Goal: Information Seeking & Learning: Understand process/instructions

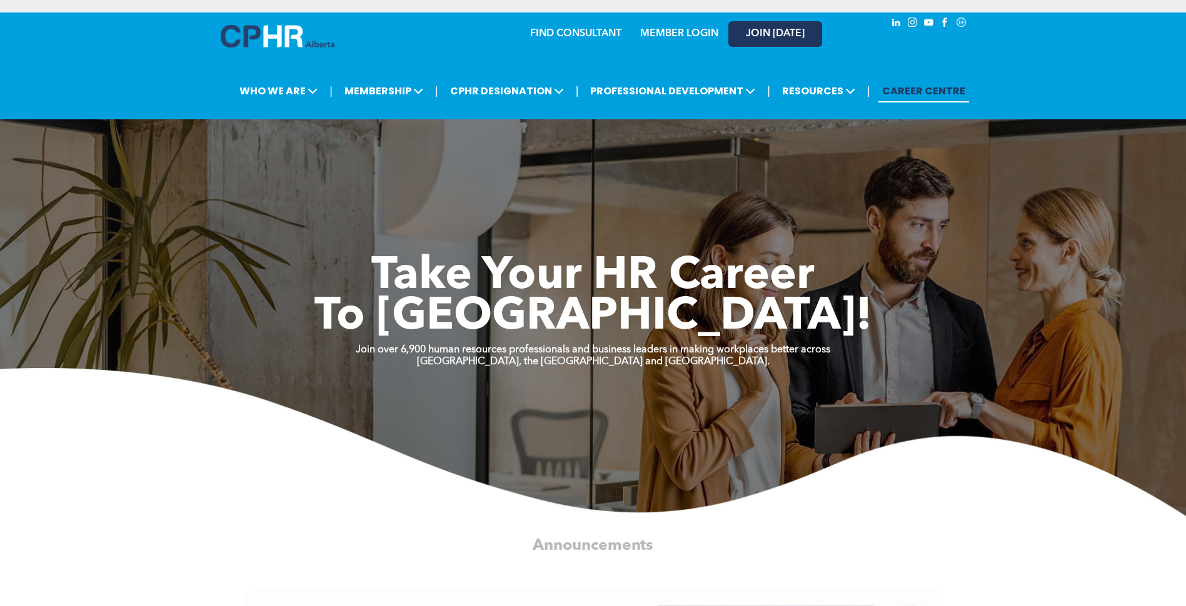
click at [758, 46] on link "JOIN [DATE]" at bounding box center [775, 34] width 94 height 26
click at [684, 44] on div "MEMBER LOGIN" at bounding box center [651, 33] width 115 height 39
click at [680, 37] on link "MEMBER LOGIN" at bounding box center [679, 34] width 78 height 10
click at [706, 33] on link "MEMBER LOGIN" at bounding box center [679, 34] width 78 height 10
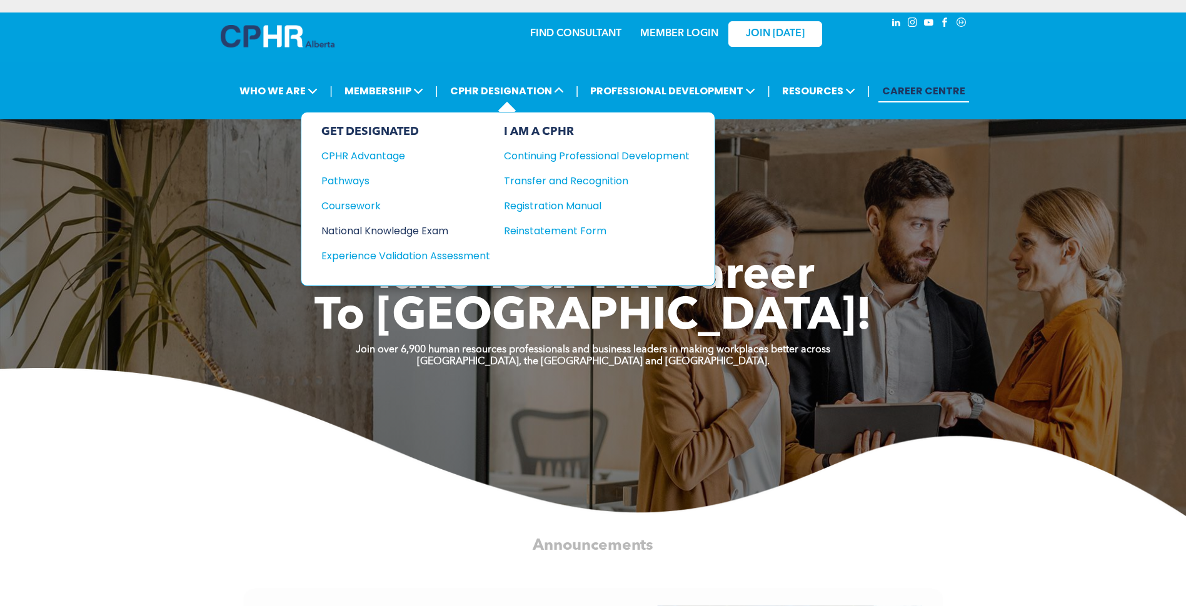
click at [407, 224] on div "National Knowledge Exam" at bounding box center [397, 231] width 152 height 16
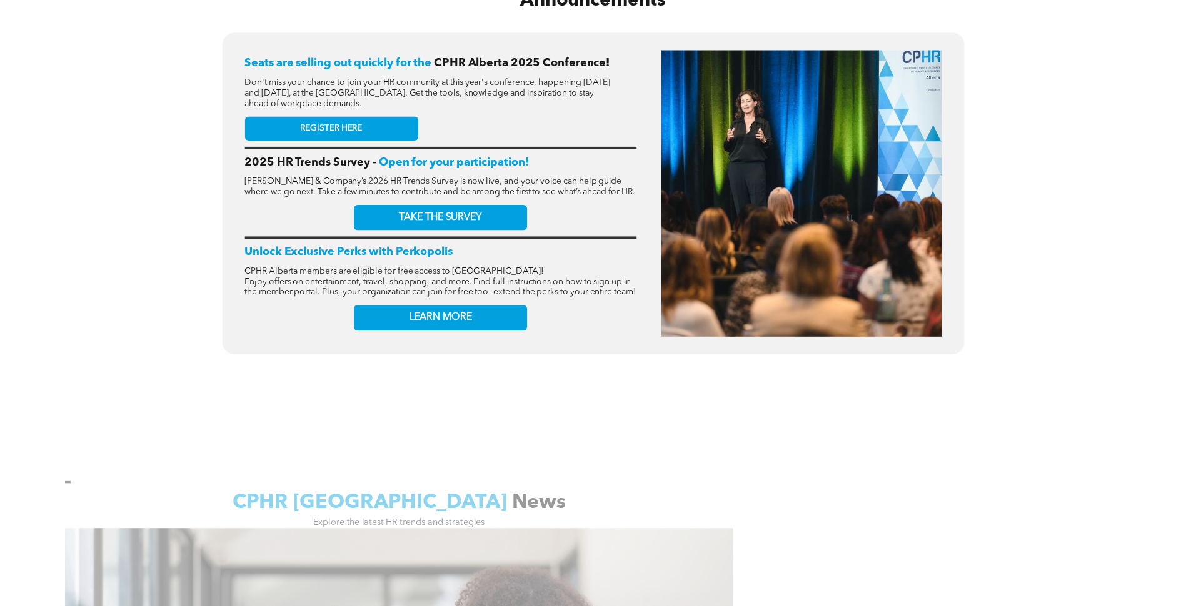
scroll to position [562, 0]
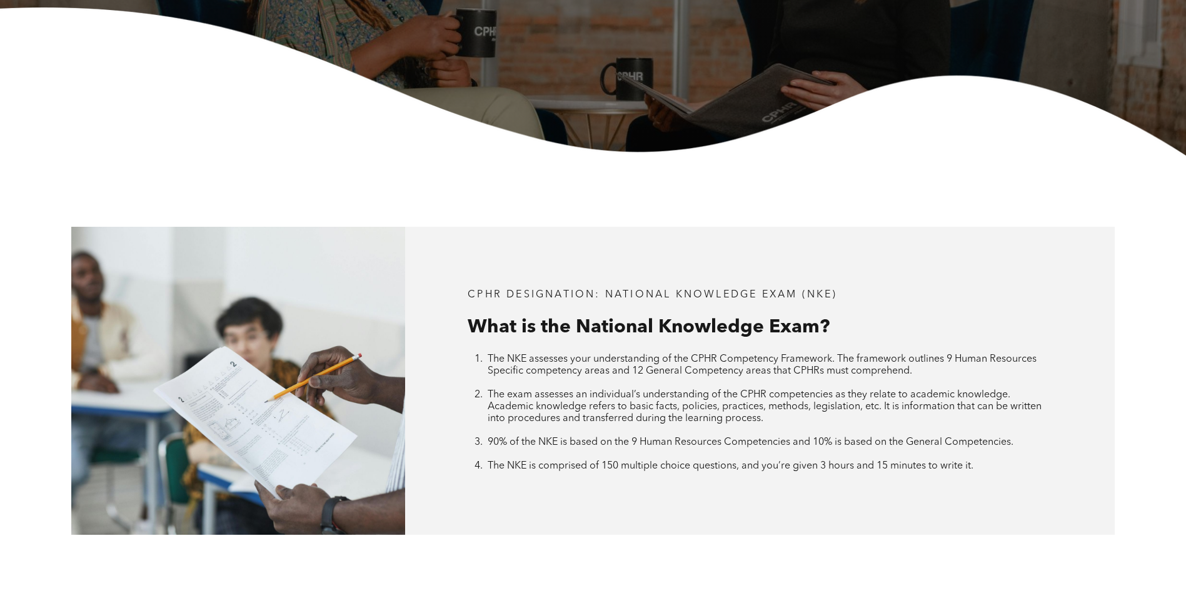
scroll to position [437, 0]
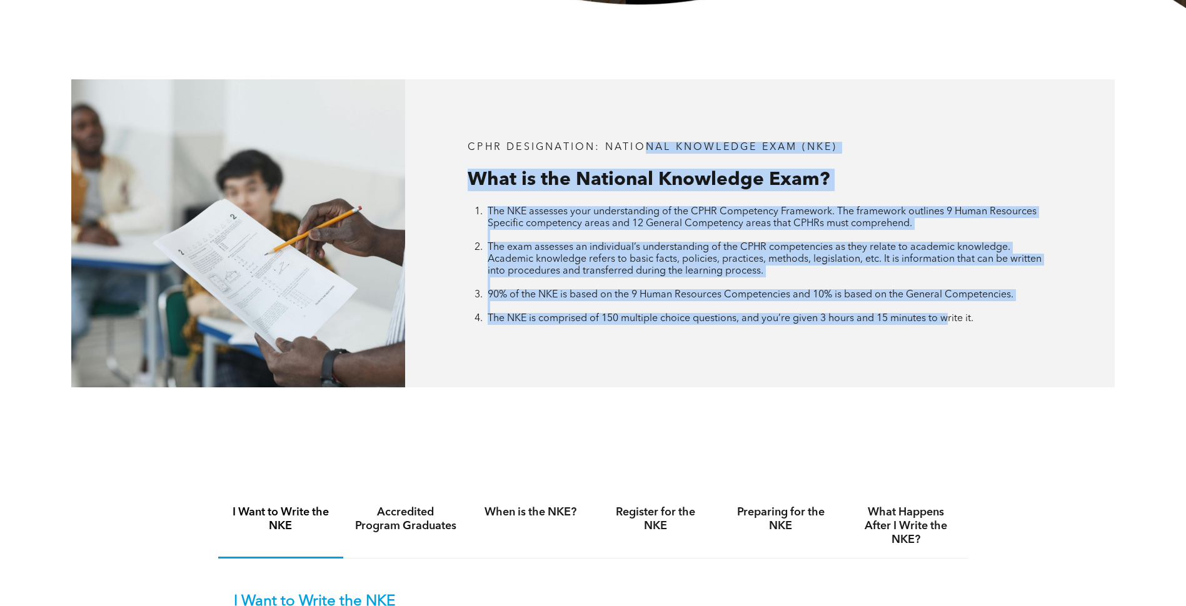
drag, startPoint x: 642, startPoint y: 74, endPoint x: 951, endPoint y: 362, distance: 422.3
click at [951, 362] on div "CPHR DESIGNATION: National Knowledge Exam (NKE) What is the National Knowledge …" at bounding box center [593, 233] width 1186 height 451
click at [951, 362] on div "CPHR DESIGNATION: National Knowledge Exam (NKE) What is the National Knowledge …" at bounding box center [759, 233] width 709 height 308
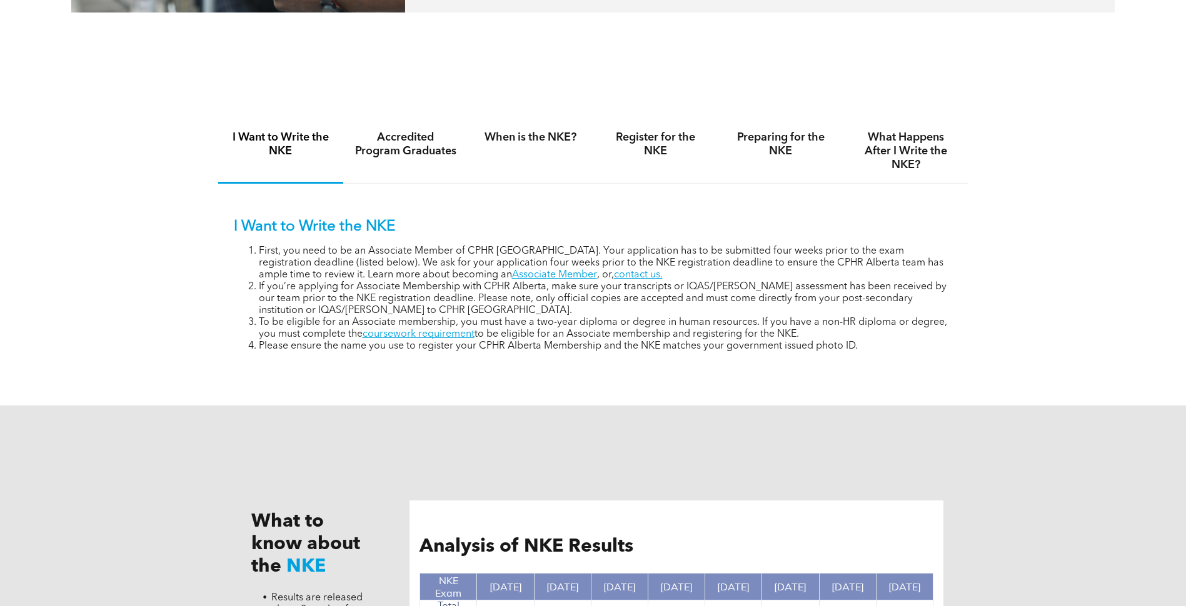
scroll to position [1125, 0]
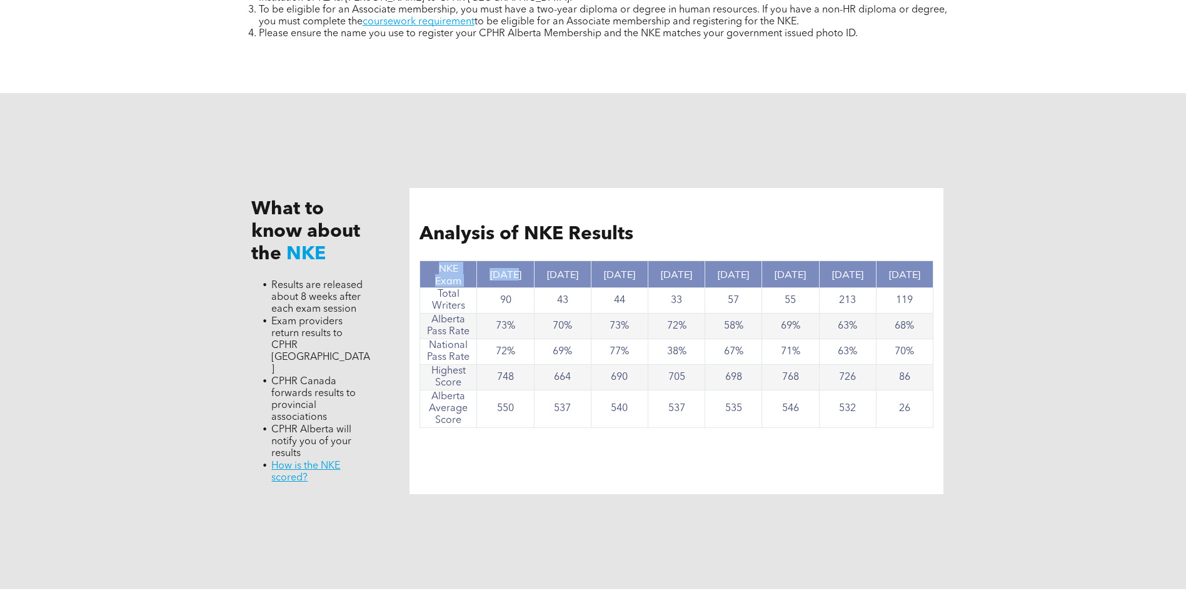
drag, startPoint x: 503, startPoint y: 284, endPoint x: 984, endPoint y: 401, distance: 494.5
click at [984, 401] on div "What to know about the NKE Results are released about 8 weeks after each exam s…" at bounding box center [593, 341] width 1186 height 496
drag, startPoint x: 984, startPoint y: 401, endPoint x: 841, endPoint y: 432, distance: 146.0
click at [841, 432] on div "Analysis of NKE Results NKE Exam Nov, 2024 Nov. 2023 June 2023 Nov. 2022 Nov. 2…" at bounding box center [676, 341] width 534 height 306
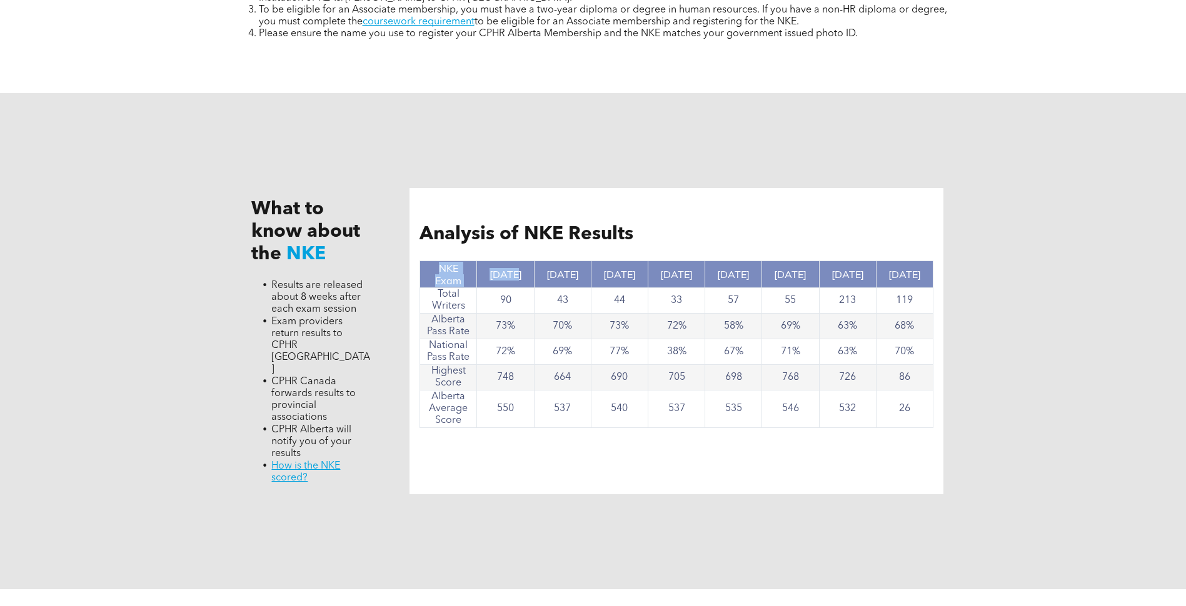
drag, startPoint x: 841, startPoint y: 432, endPoint x: 624, endPoint y: 327, distance: 241.5
click at [631, 331] on td "73%" at bounding box center [619, 327] width 57 height 26
drag, startPoint x: 482, startPoint y: 216, endPoint x: 578, endPoint y: 487, distance: 287.2
click at [578, 487] on div "What to know about the NKE Results are released about 8 weeks after each exam s…" at bounding box center [593, 341] width 750 height 496
click at [576, 489] on div "What to know about the NKE Results are released about 8 weeks after each exam s…" at bounding box center [593, 341] width 750 height 496
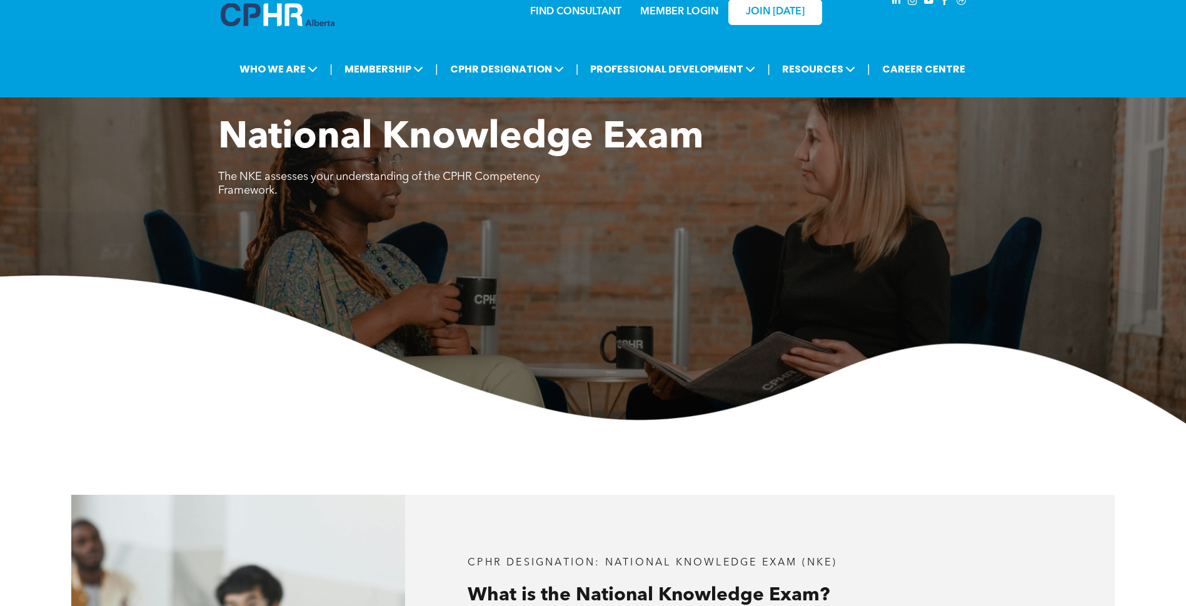
scroll to position [0, 0]
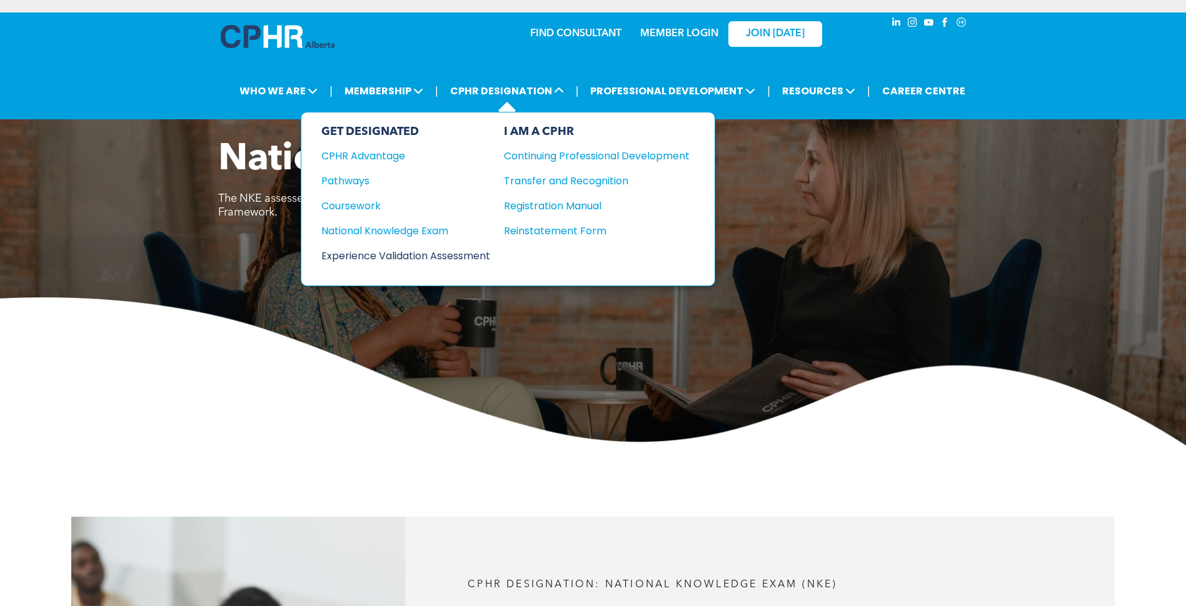
click at [401, 252] on div "Experience Validation Assessment" at bounding box center [397, 256] width 152 height 16
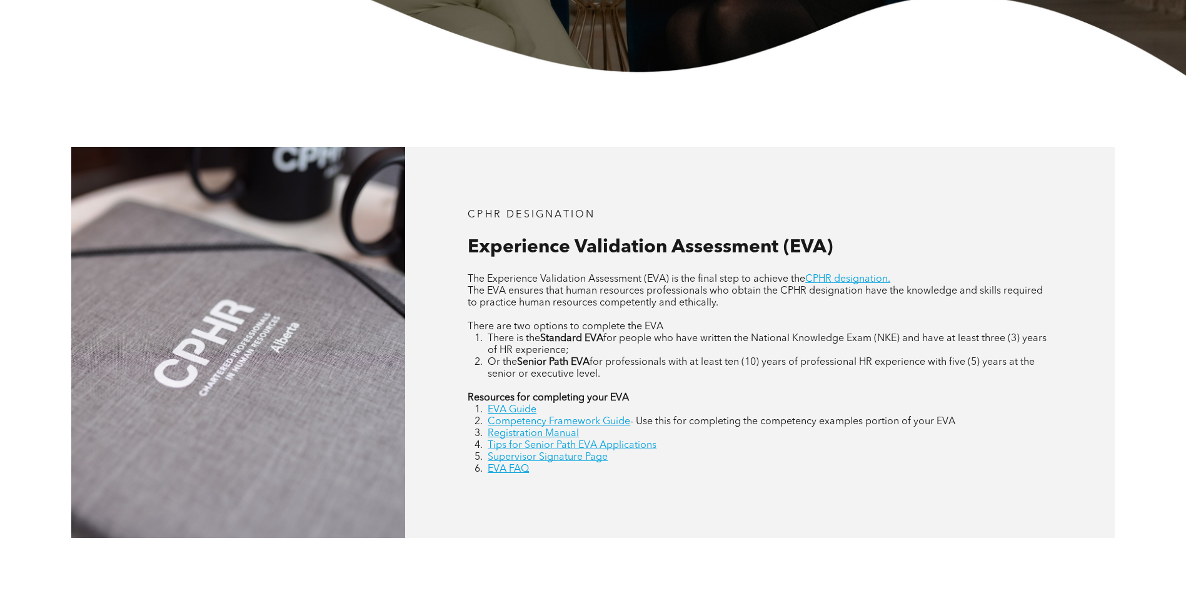
scroll to position [500, 0]
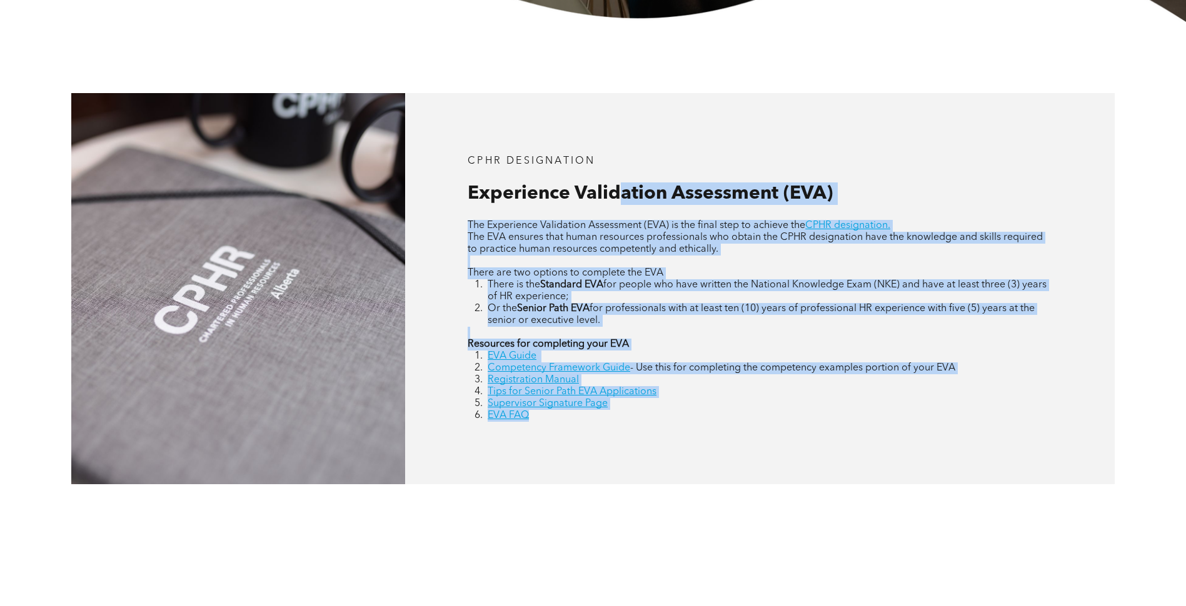
drag, startPoint x: 624, startPoint y: 180, endPoint x: 675, endPoint y: 426, distance: 250.9
click at [675, 426] on div "CPHR DESIGNATION Experience Validation Assessment (EVA) The Experience Validati…" at bounding box center [759, 288] width 709 height 391
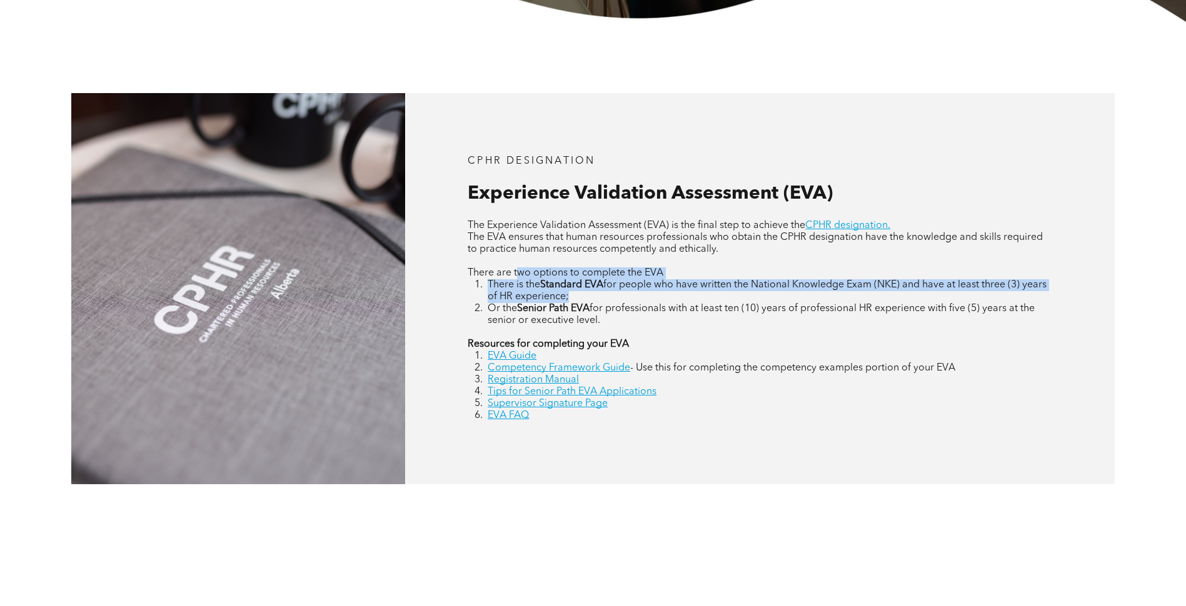
drag, startPoint x: 516, startPoint y: 271, endPoint x: 648, endPoint y: 300, distance: 135.1
click at [648, 300] on div "The Experience Validation Assessment (EVA) is the final step to achieve the CPH…" at bounding box center [759, 321] width 584 height 202
click at [648, 300] on li "There is the Standard EVA for people who have written the National Knowledge Ex…" at bounding box center [769, 291] width 564 height 24
drag, startPoint x: 648, startPoint y: 300, endPoint x: 468, endPoint y: 270, distance: 182.5
click at [468, 270] on div "The Experience Validation Assessment (EVA) is the final step to achieve the CPH…" at bounding box center [759, 321] width 584 height 202
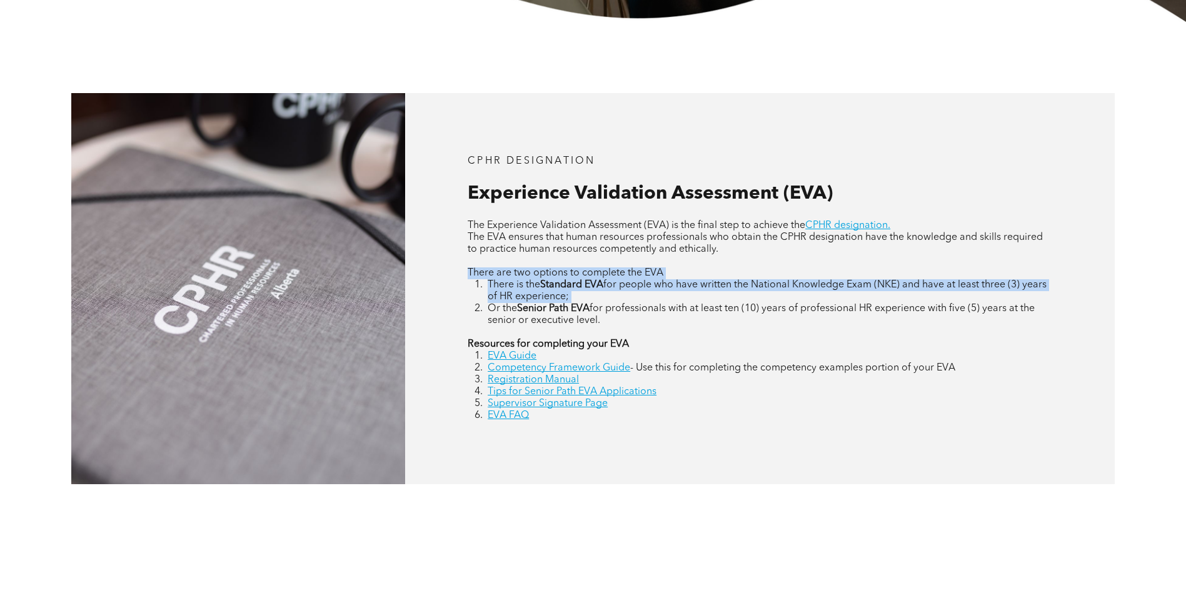
drag, startPoint x: 468, startPoint y: 270, endPoint x: 479, endPoint y: 278, distance: 13.9
click at [479, 278] on span "There are two options to complete the EVA" at bounding box center [565, 273] width 196 height 10
drag, startPoint x: 460, startPoint y: 272, endPoint x: 612, endPoint y: 299, distance: 154.7
click at [612, 299] on div "CPHR DESIGNATION Experience Validation Assessment (EVA) The Experience Validati…" at bounding box center [759, 288] width 709 height 391
click at [612, 299] on li "There is the Standard EVA for people who have written the National Knowledge Ex…" at bounding box center [769, 291] width 564 height 24
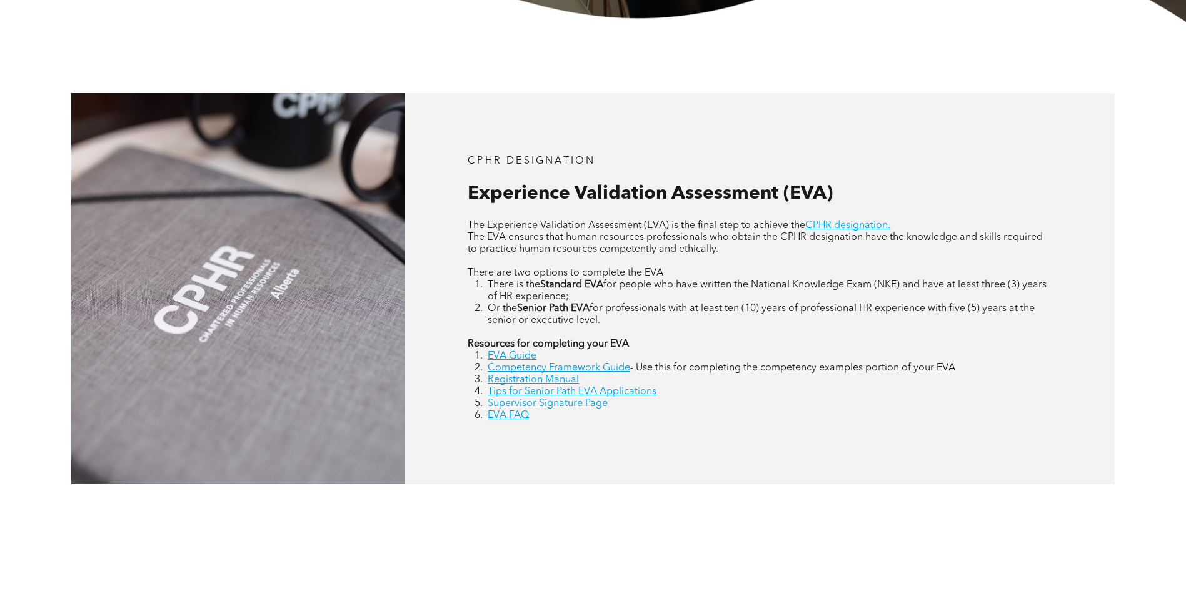
click at [594, 293] on li "There is the Standard EVA for people who have written the National Knowledge Ex…" at bounding box center [769, 291] width 564 height 24
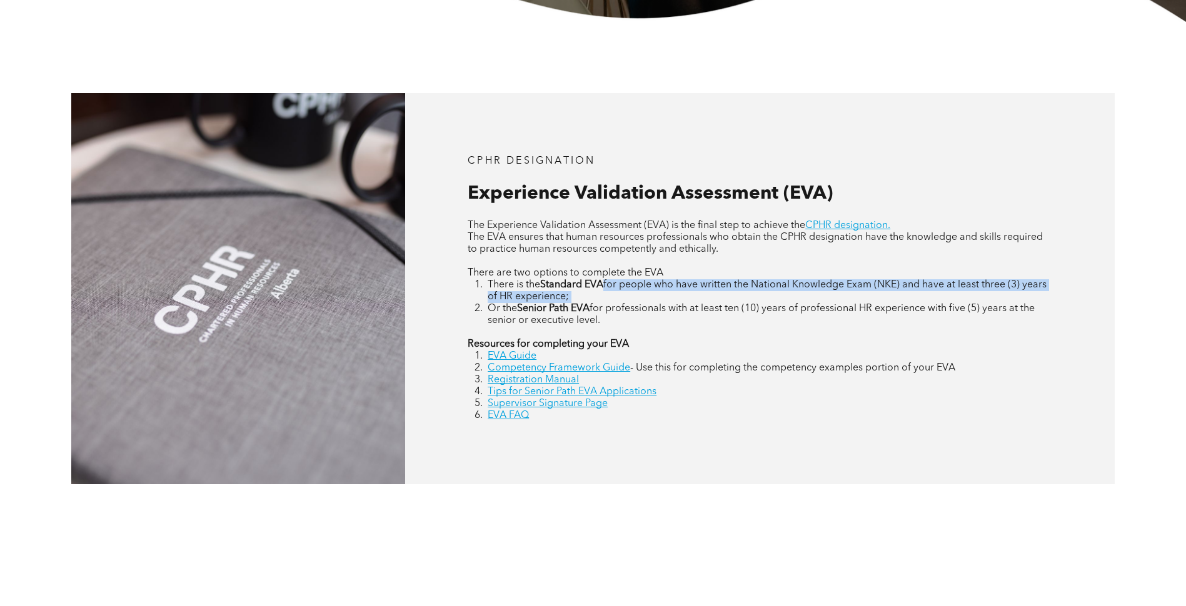
click at [594, 293] on li "There is the Standard EVA for people who have written the National Knowledge Ex…" at bounding box center [769, 291] width 564 height 24
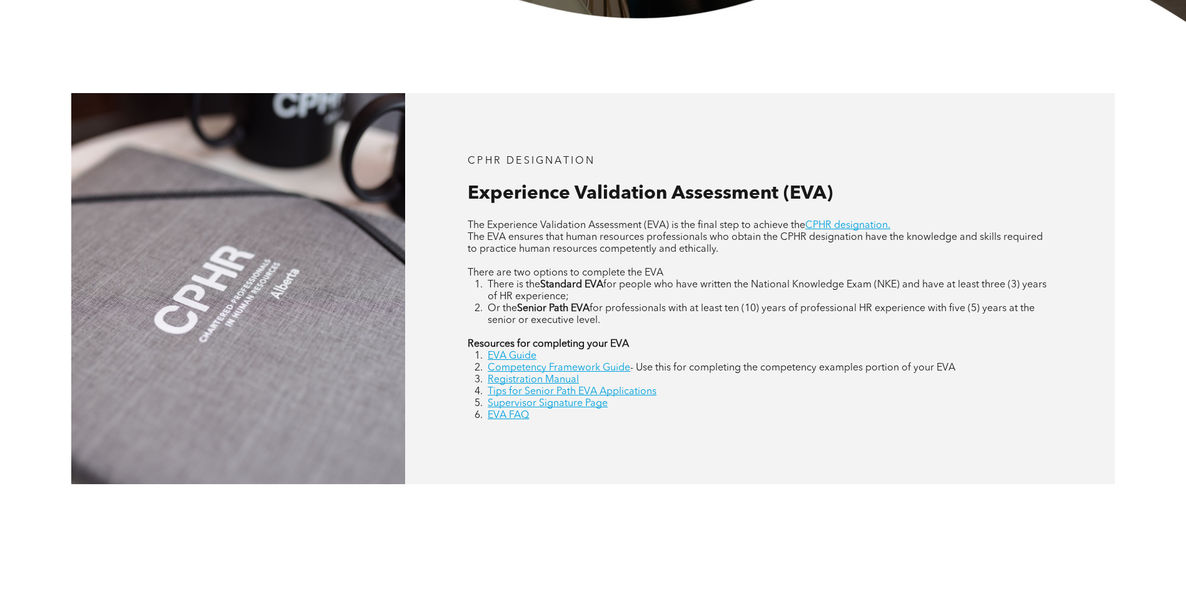
click at [859, 492] on div "CPHR DESIGNATION Experience Validation Assessment (EVA) The Experience Validati…" at bounding box center [593, 289] width 1186 height 534
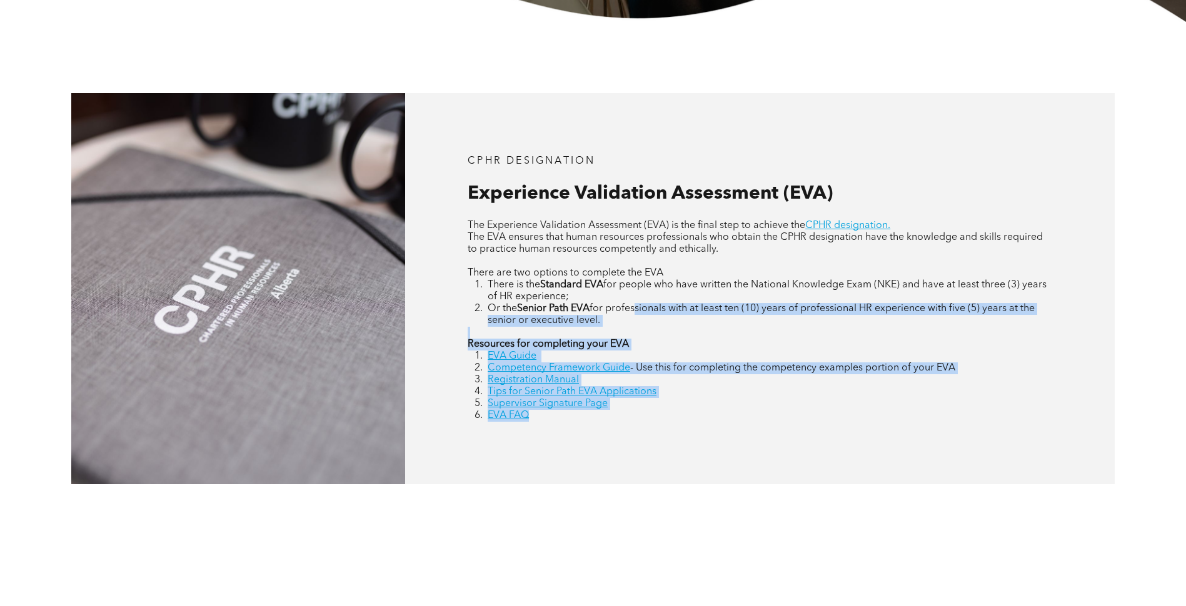
drag, startPoint x: 671, startPoint y: 382, endPoint x: 691, endPoint y: 424, distance: 45.8
click at [691, 424] on div "CPHR DESIGNATION Experience Validation Assessment (EVA) The Experience Validati…" at bounding box center [759, 288] width 709 height 391
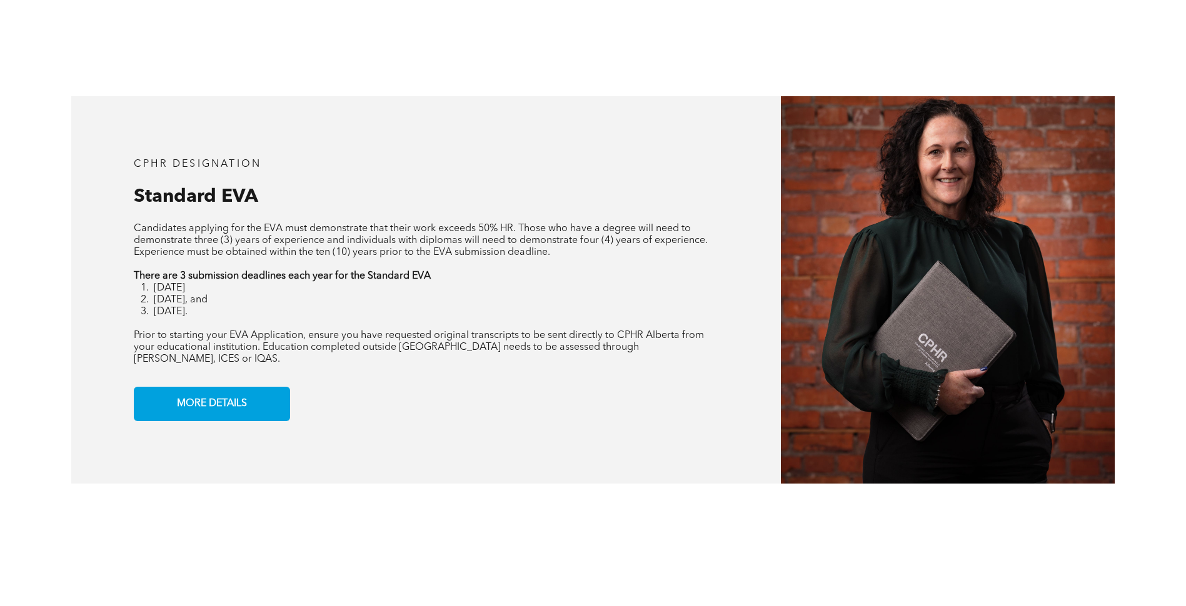
scroll to position [1125, 0]
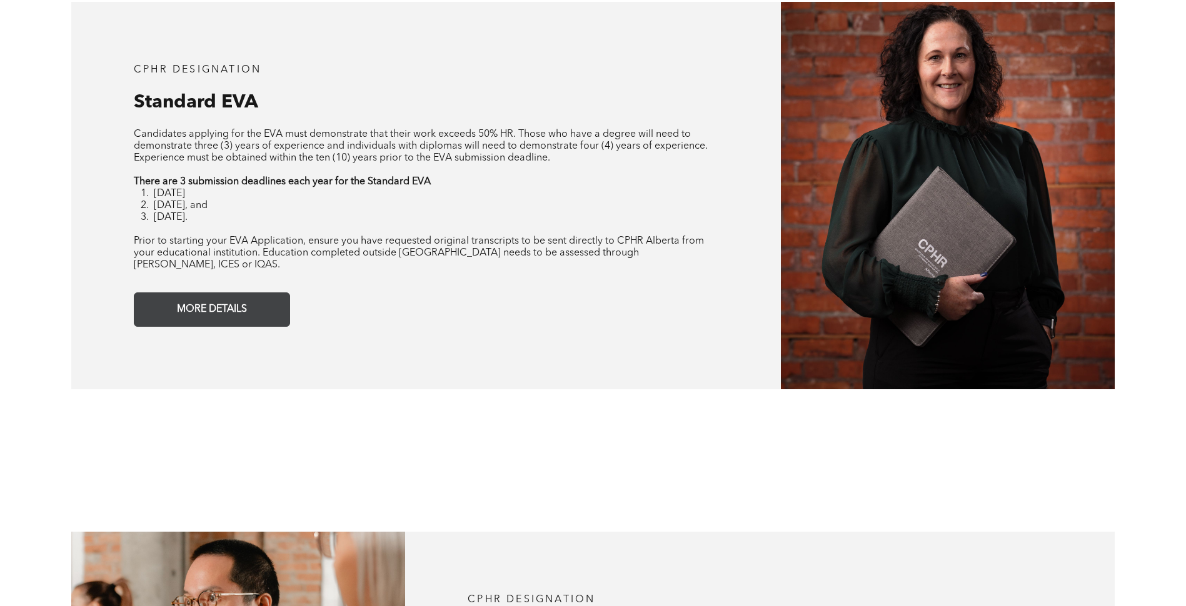
click at [237, 303] on span "MORE DETAILS" at bounding box center [211, 309] width 79 height 24
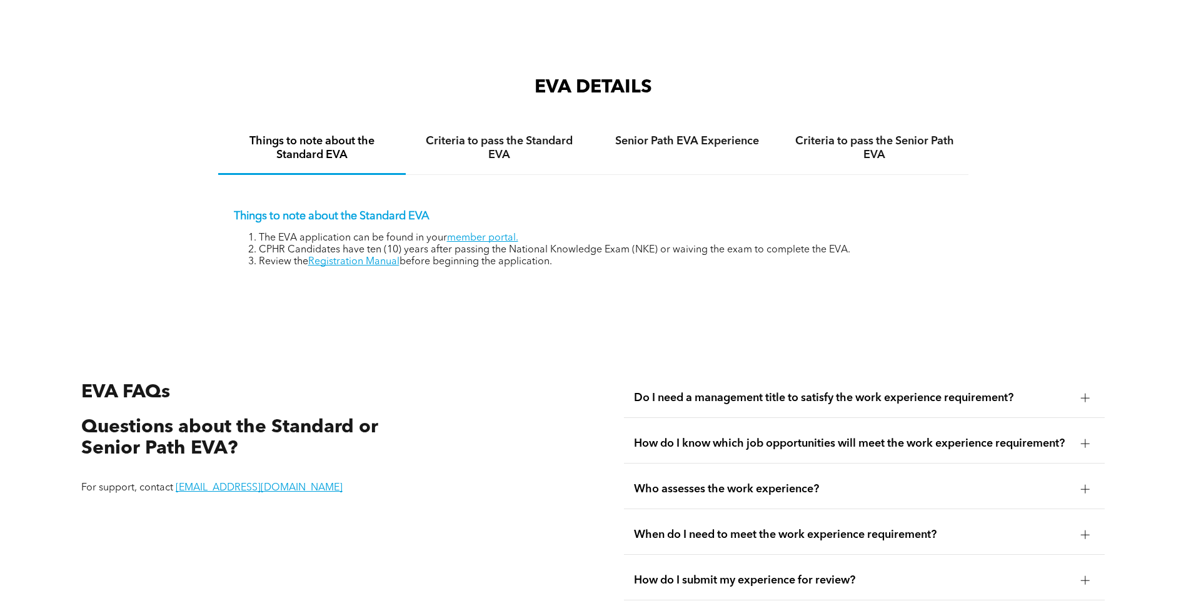
scroll to position [2092, 0]
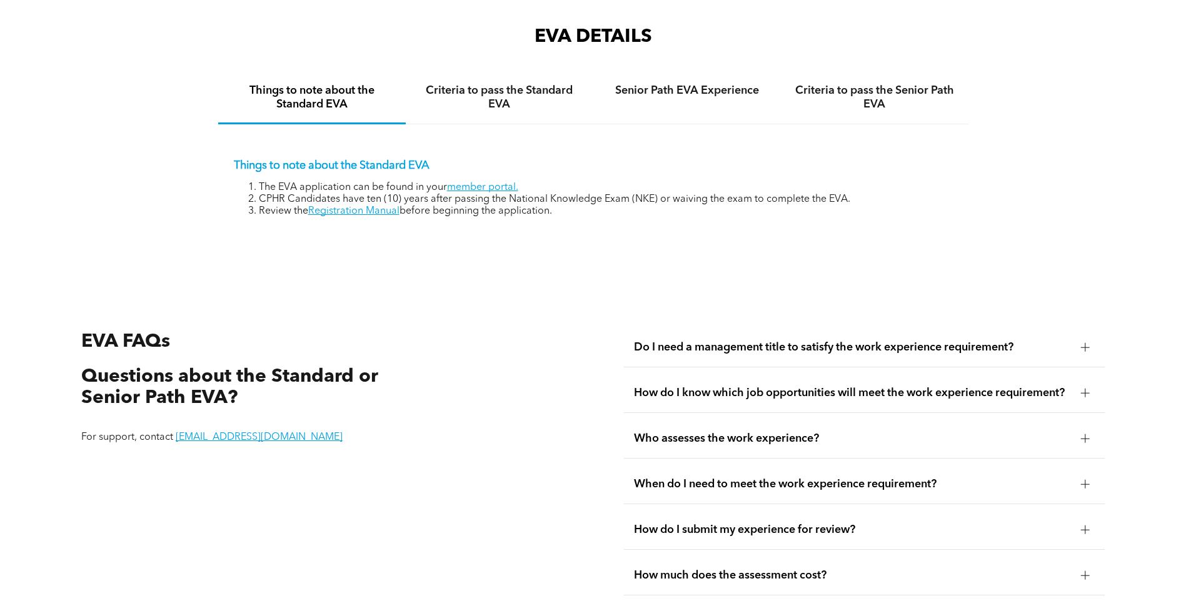
click at [784, 328] on div "Do I need a management title to satisfy the work experience requirement?" at bounding box center [864, 347] width 481 height 39
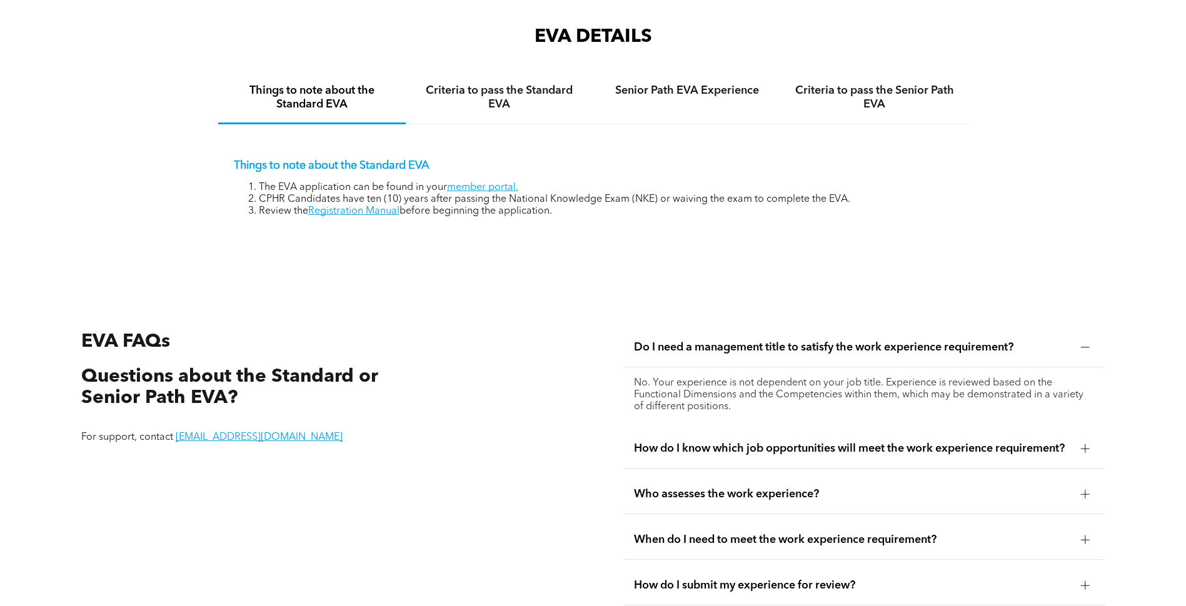
click at [784, 328] on div "Do I need a management title to satisfy the work experience requirement?" at bounding box center [864, 347] width 481 height 39
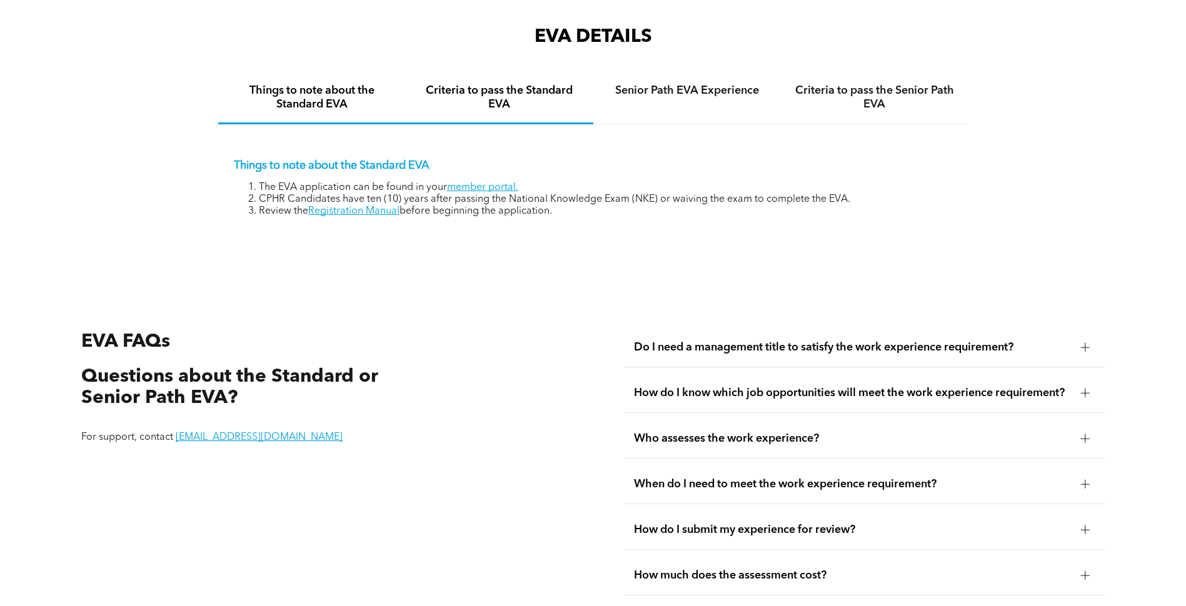
click at [535, 93] on h4 "Criteria to pass the Standard EVA" at bounding box center [499, 97] width 165 height 27
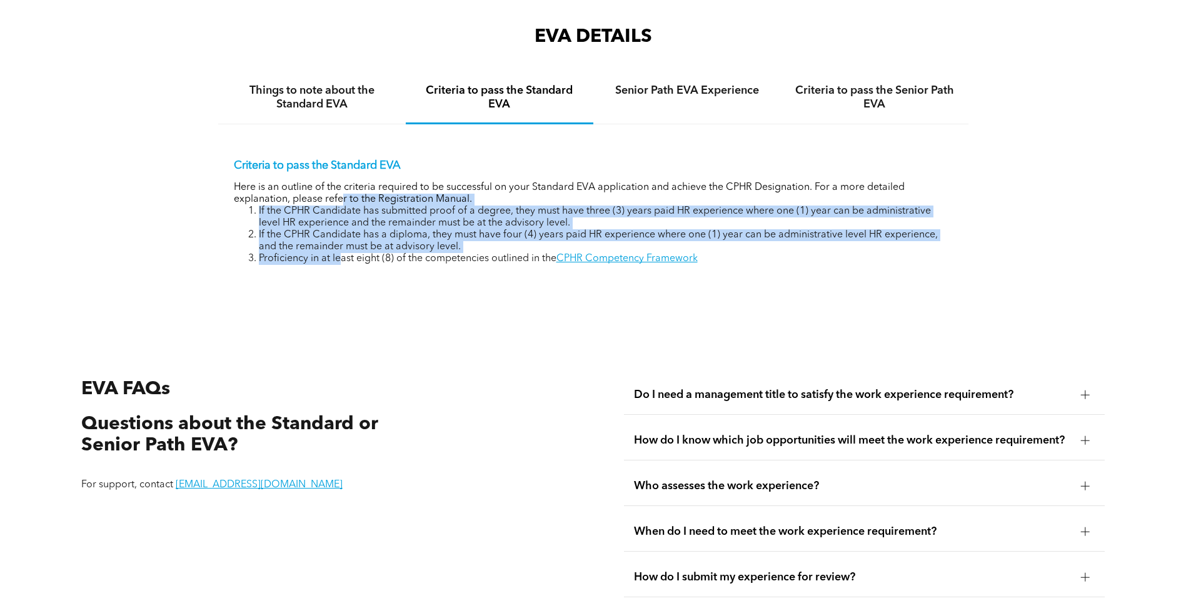
drag, startPoint x: 306, startPoint y: 185, endPoint x: 342, endPoint y: 257, distance: 80.8
click at [342, 257] on div "Criteria to pass the Standard EVA Here is an outline of the criteria required t…" at bounding box center [593, 202] width 750 height 156
click at [342, 258] on div "Criteria to pass the Standard EVA Here is an outline of the criteria required t…" at bounding box center [593, 202] width 750 height 156
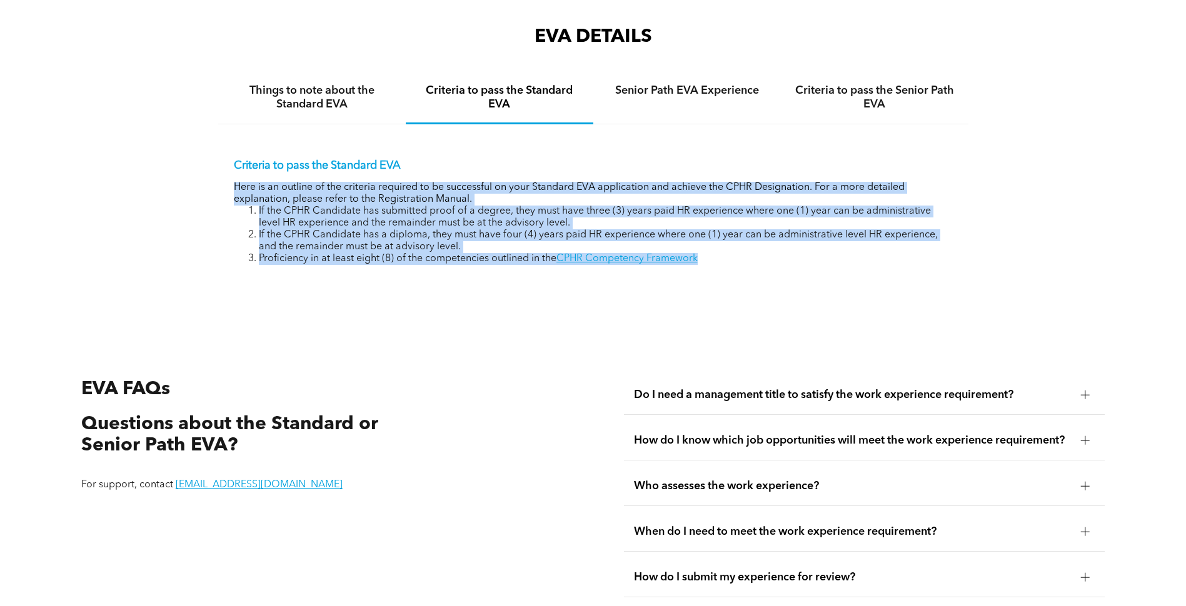
drag, startPoint x: 932, startPoint y: 248, endPoint x: 181, endPoint y: 167, distance: 756.2
click at [181, 167] on div "EVA DETAILS Things to note about the Standard EVA Criteria to pass the Standard…" at bounding box center [593, 165] width 1186 height 306
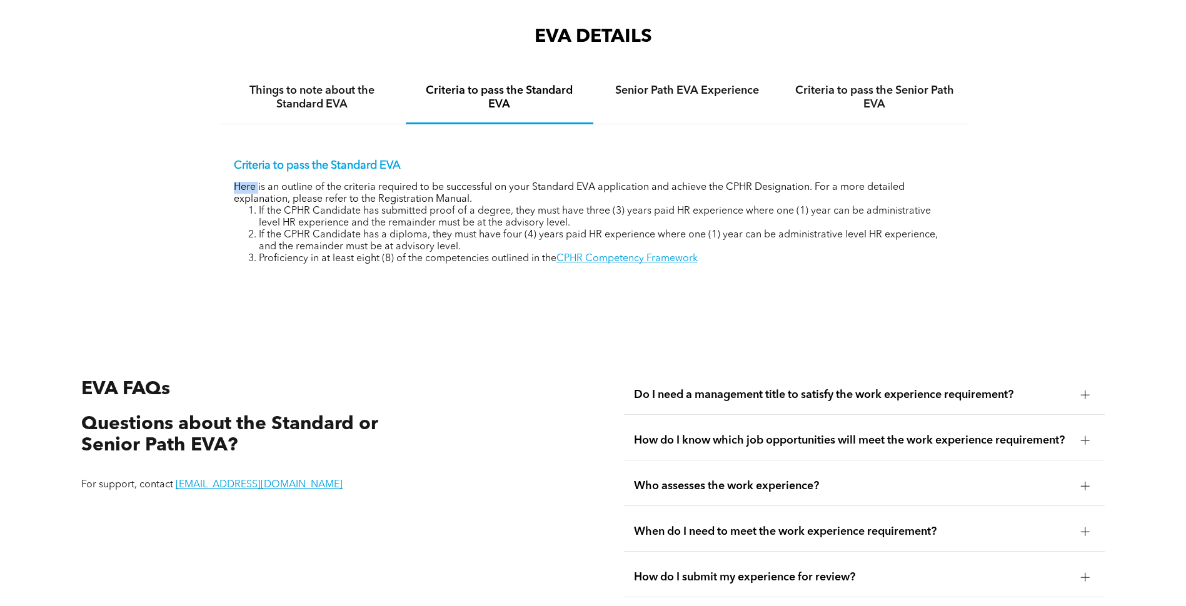
click at [181, 167] on div "EVA DETAILS Things to note about the Standard EVA Criteria to pass the Standard…" at bounding box center [593, 165] width 1186 height 306
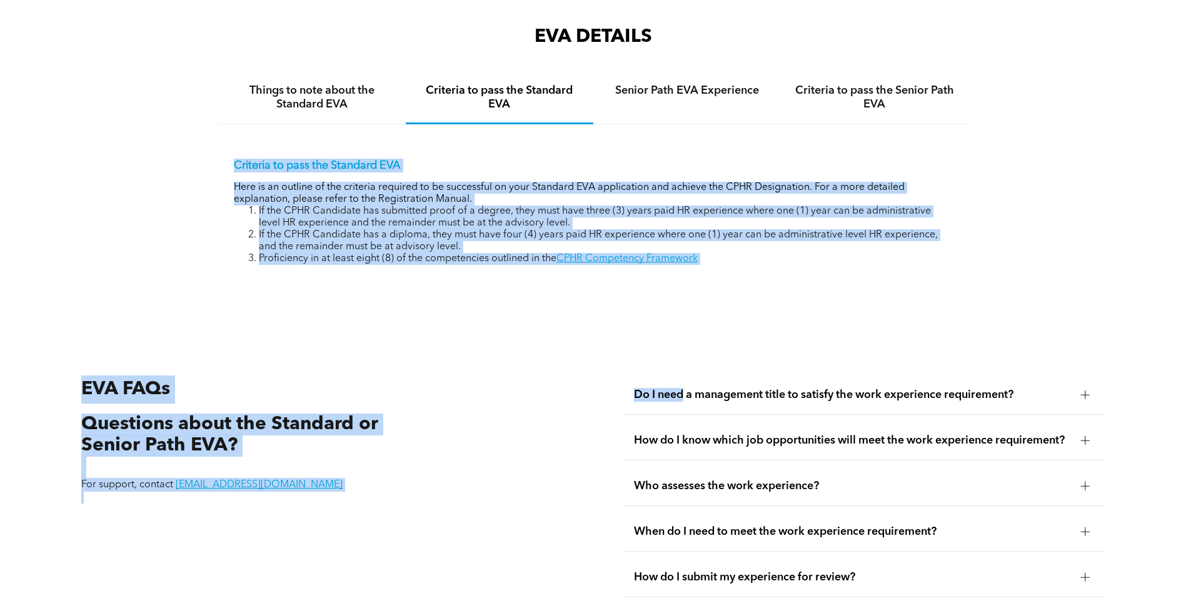
drag, startPoint x: 181, startPoint y: 167, endPoint x: 684, endPoint y: 323, distance: 526.8
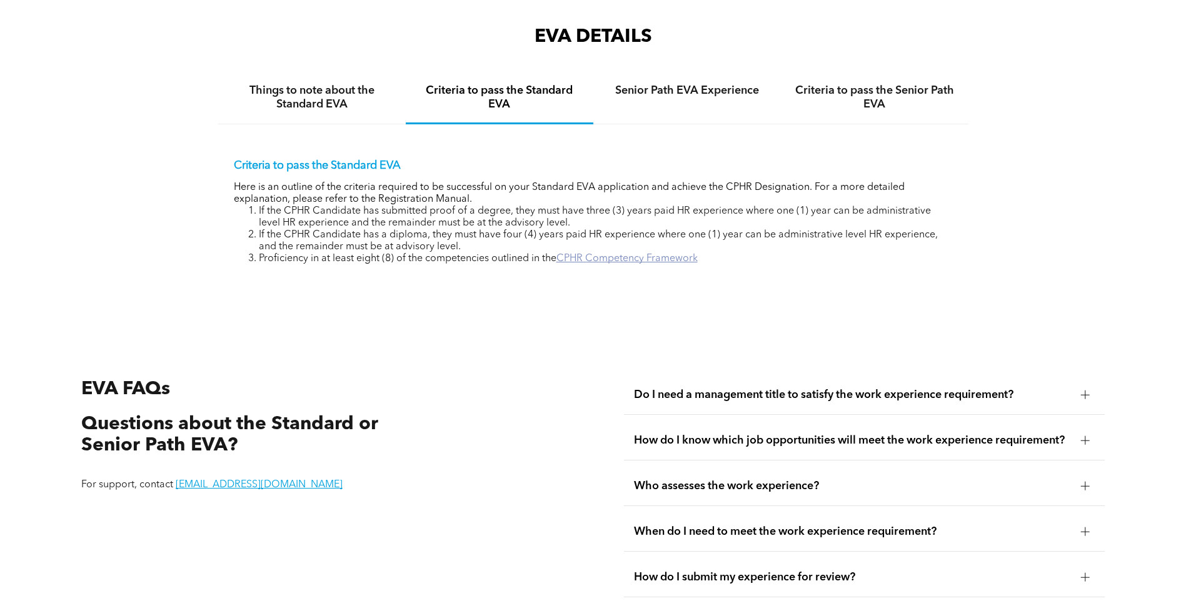
click at [641, 254] on link "CPHR Competency Framework" at bounding box center [626, 259] width 141 height 10
click at [552, 84] on h4 "Criteria to pass the Standard EVA" at bounding box center [499, 97] width 165 height 27
click at [507, 84] on h4 "Criteria to pass the Standard EVA" at bounding box center [499, 97] width 165 height 27
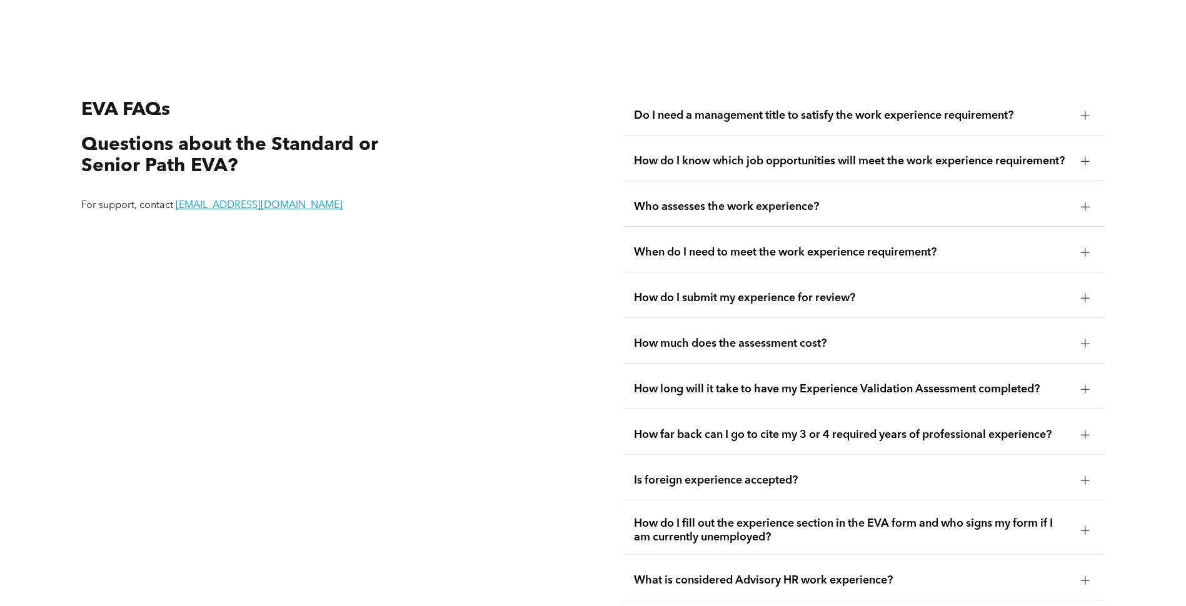
scroll to position [2467, 0]
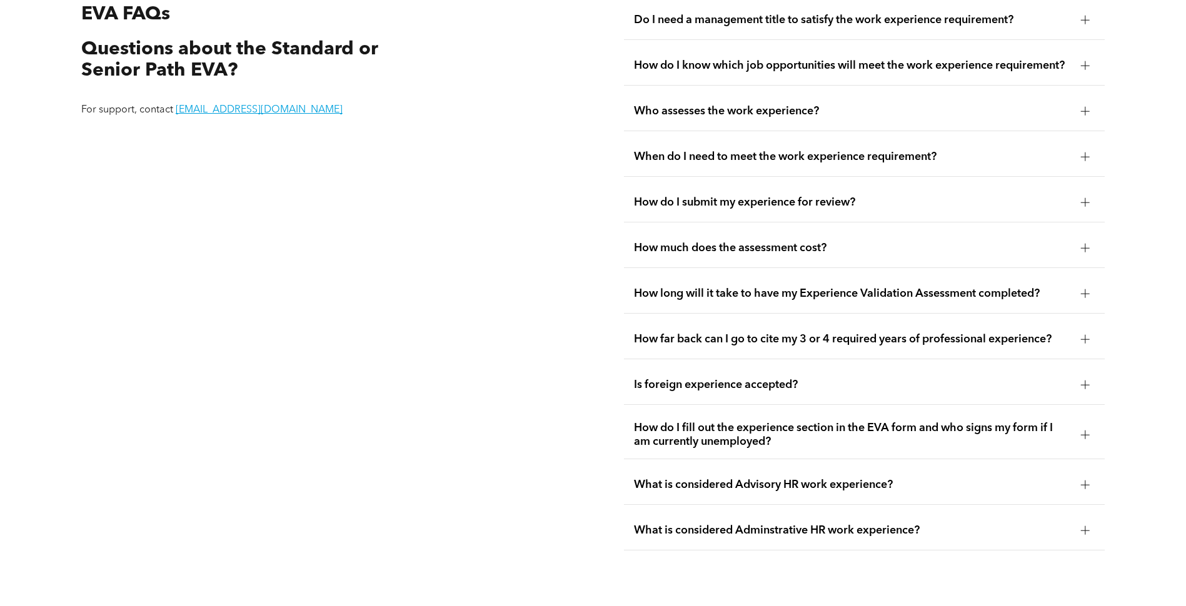
drag, startPoint x: 424, startPoint y: 362, endPoint x: 588, endPoint y: 542, distance: 242.9
click at [588, 542] on div "EVA FAQs Questions about the Standard or Senior Path EVA? For support, contact …" at bounding box center [593, 275] width 1186 height 665
click at [563, 535] on div "EVA FAQs Questions about the Standard or Senior Path EVA? For support, contact …" at bounding box center [321, 276] width 501 height 570
click at [825, 480] on span "What is considered Advisory HR work experience?" at bounding box center [852, 485] width 437 height 14
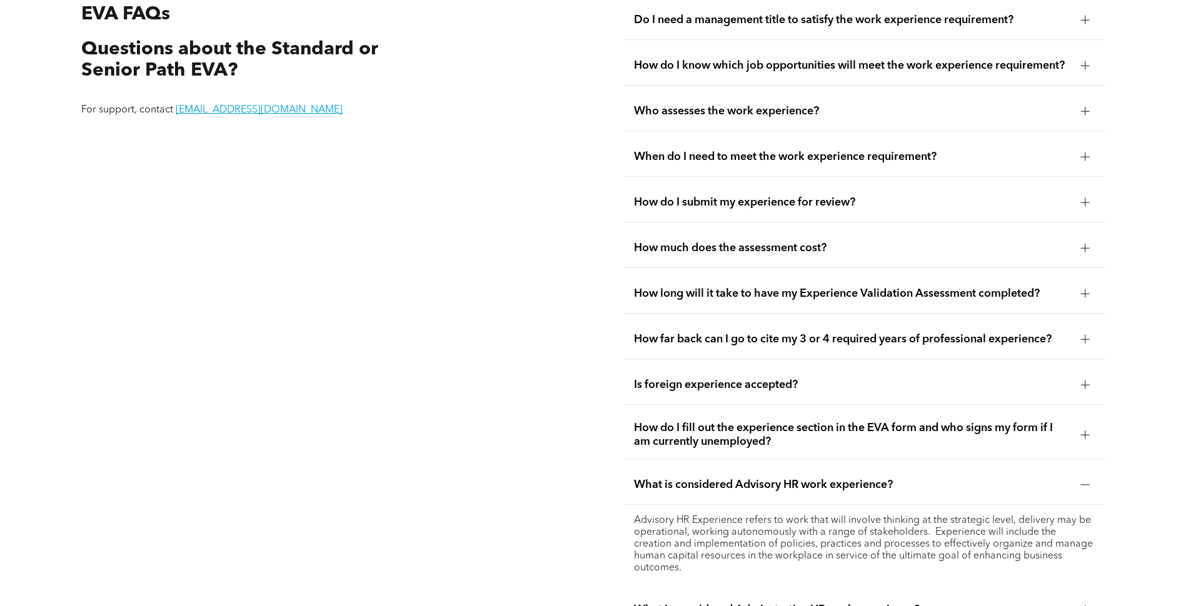
scroll to position [2529, 0]
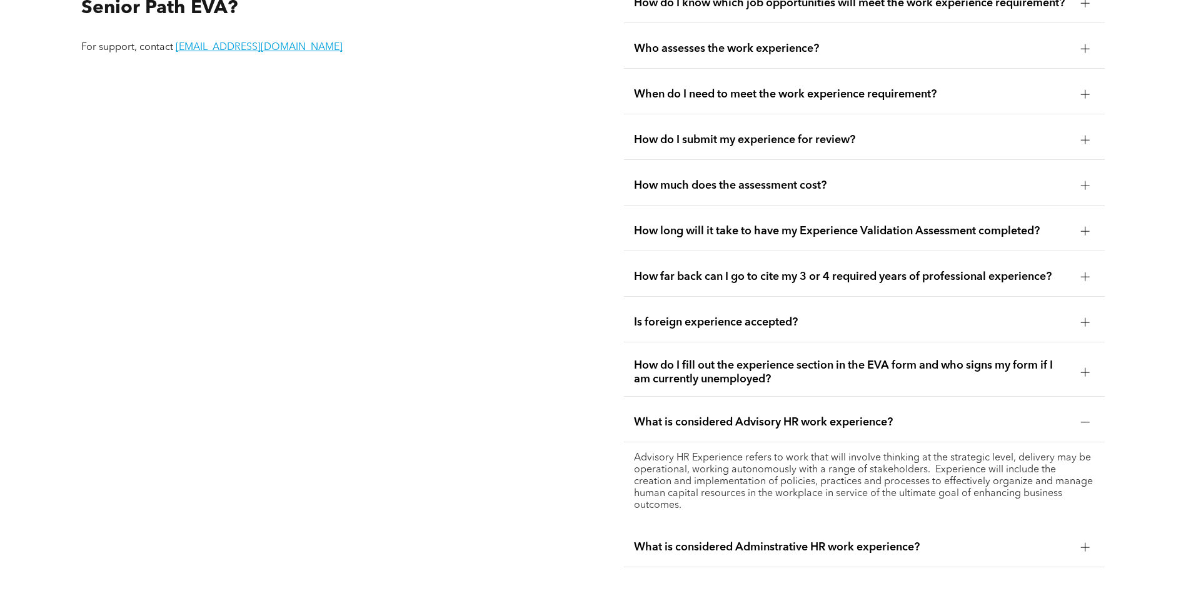
click at [789, 463] on p "Advisory HR Experience refers to work that will involve thinking at the strateg…" at bounding box center [864, 481] width 461 height 59
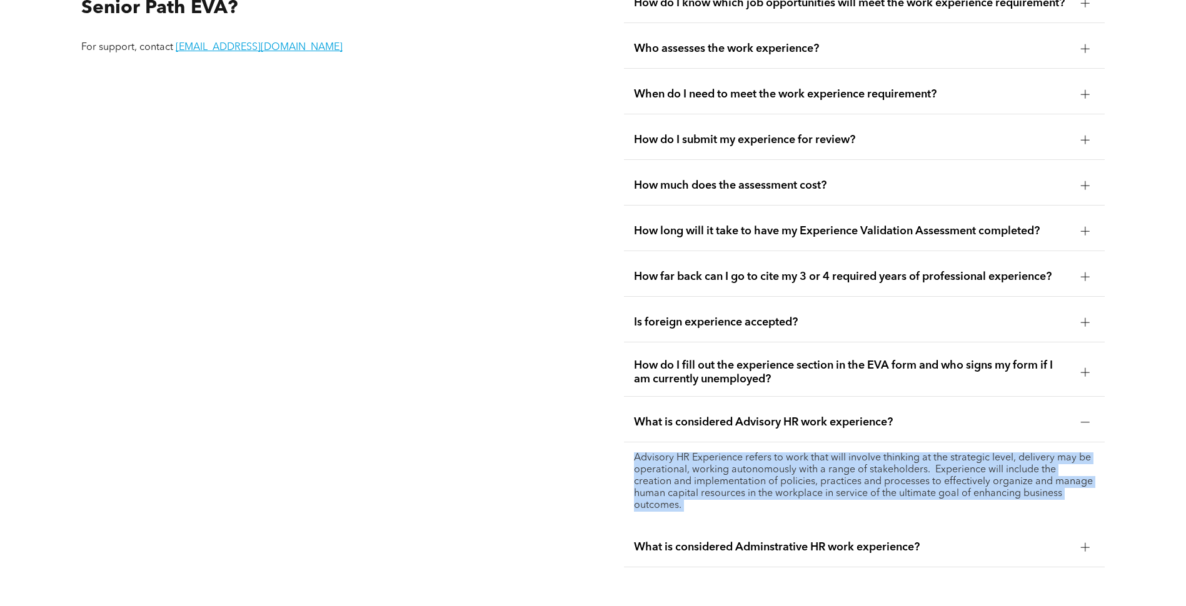
click at [789, 463] on p "Advisory HR Experience refers to work that will involve thinking at the strateg…" at bounding box center [864, 481] width 461 height 59
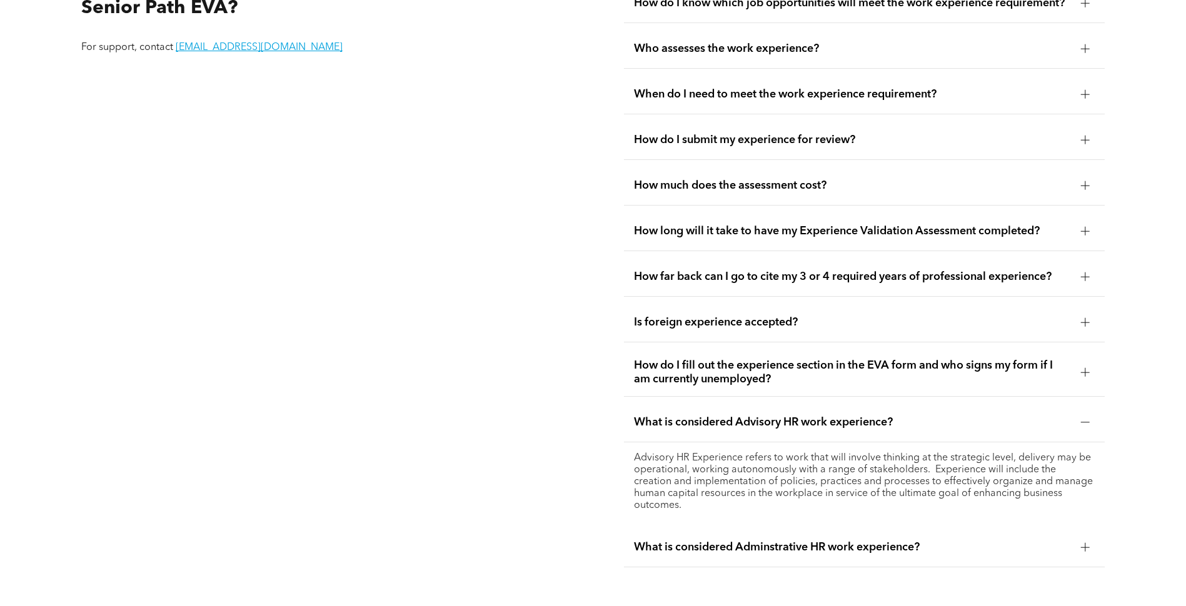
drag, startPoint x: 789, startPoint y: 463, endPoint x: 566, endPoint y: 443, distance: 224.0
click at [566, 443] on div "EVA FAQs Questions about the Standard or Senior Path EVA? For support, contact …" at bounding box center [321, 252] width 501 height 649
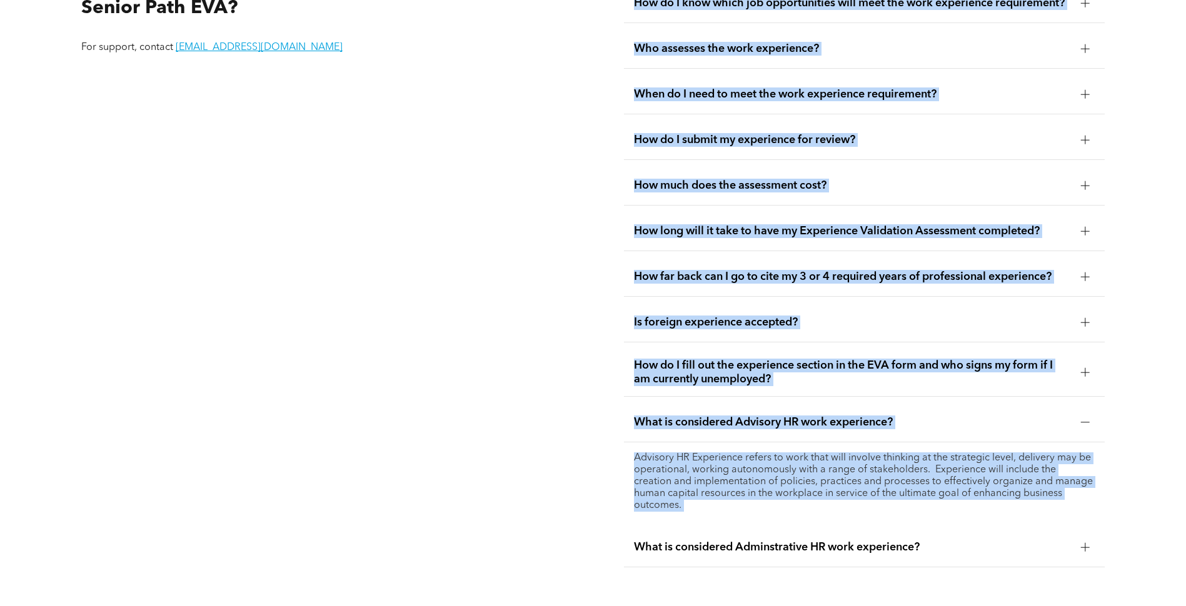
drag, startPoint x: 566, startPoint y: 443, endPoint x: 852, endPoint y: 504, distance: 292.7
click at [852, 504] on div "EVA FAQs Questions about the Standard or Senior Path EVA? For support, contact …" at bounding box center [593, 253] width 1186 height 744
drag, startPoint x: 852, startPoint y: 504, endPoint x: 760, endPoint y: 513, distance: 92.9
click at [760, 513] on div "Advisory HR Experience refers to work that will involve thinking at the strateg…" at bounding box center [864, 481] width 481 height 79
click at [531, 503] on div "EVA FAQs Questions about the Standard or Senior Path EVA? For support, contact …" at bounding box center [321, 252] width 501 height 649
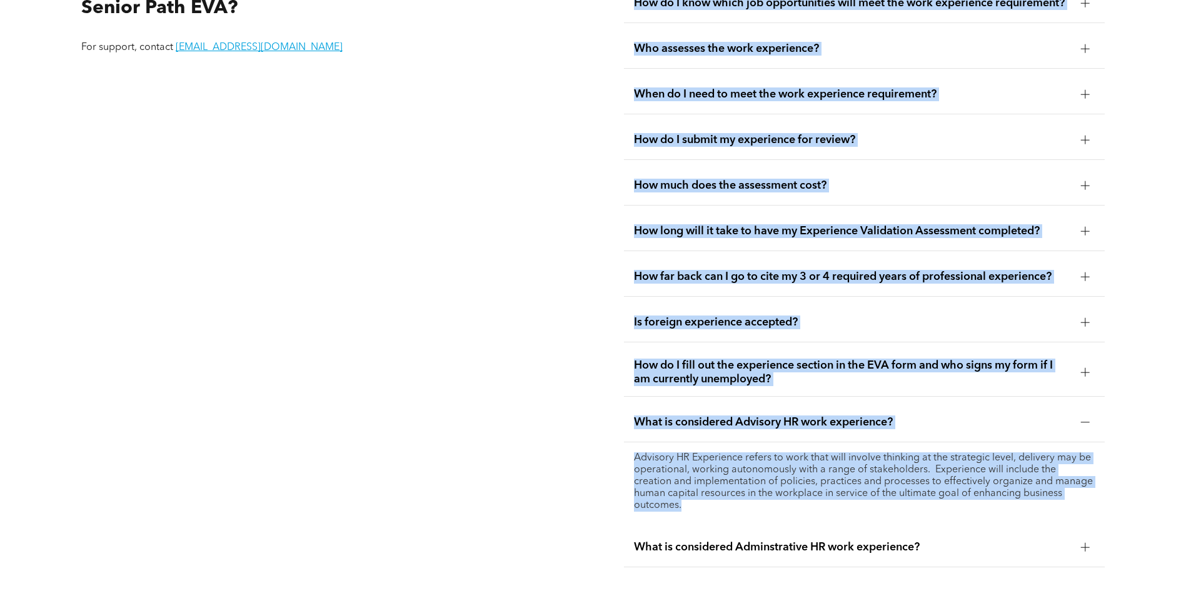
drag, startPoint x: 528, startPoint y: 429, endPoint x: 748, endPoint y: 503, distance: 232.2
click at [748, 503] on div "EVA FAQs Questions about the Standard or Senior Path EVA? For support, contact …" at bounding box center [593, 253] width 1186 height 744
drag, startPoint x: 748, startPoint y: 503, endPoint x: 496, endPoint y: 495, distance: 252.0
click at [496, 495] on div "EVA FAQs Questions about the Standard or Senior Path EVA? For support, contact …" at bounding box center [321, 252] width 501 height 649
drag, startPoint x: 616, startPoint y: 459, endPoint x: 621, endPoint y: 512, distance: 53.4
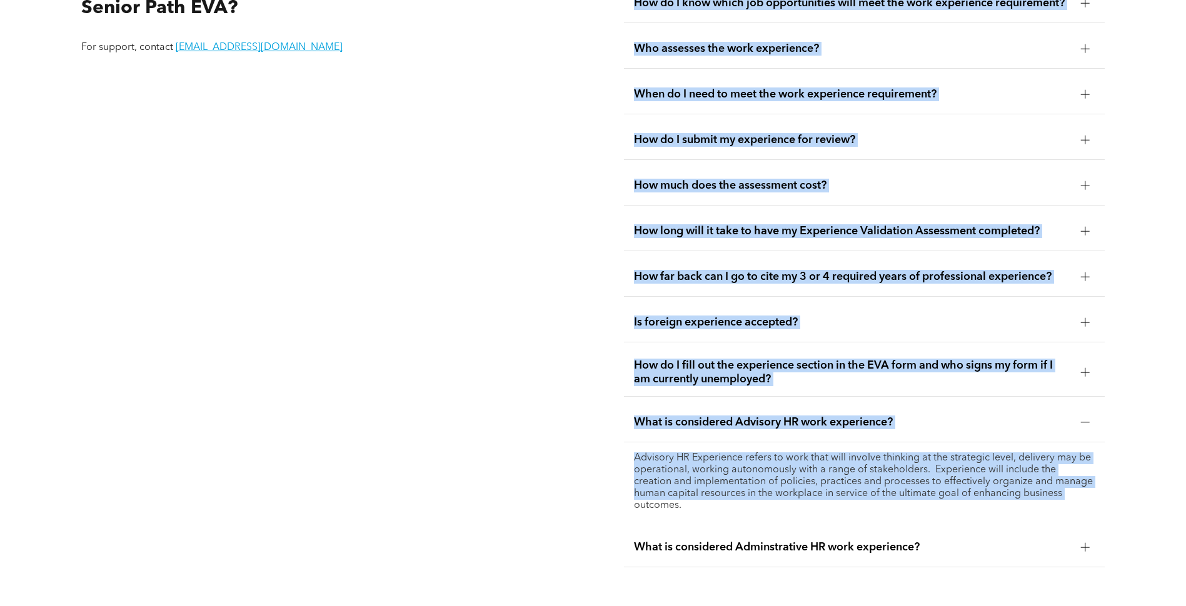
click at [621, 512] on div "EVA FAQs Questions about the Standard or Senior Path EVA? For support, contact …" at bounding box center [593, 253] width 1186 height 744
click at [621, 512] on div "Do I need a management title to satisfy the work experience requirement? No. Yo…" at bounding box center [864, 252] width 501 height 649
